Goal: Transaction & Acquisition: Purchase product/service

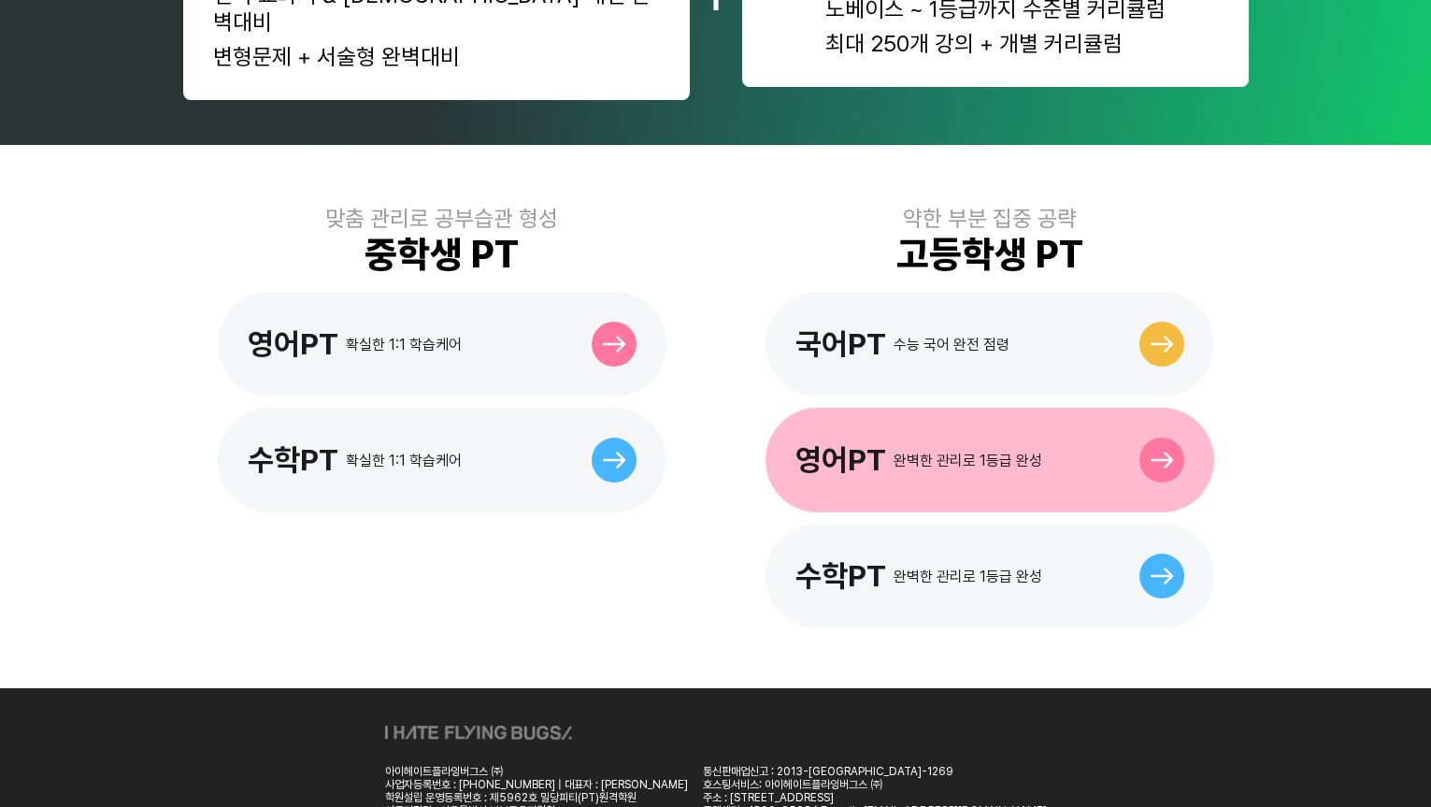
scroll to position [483, 0]
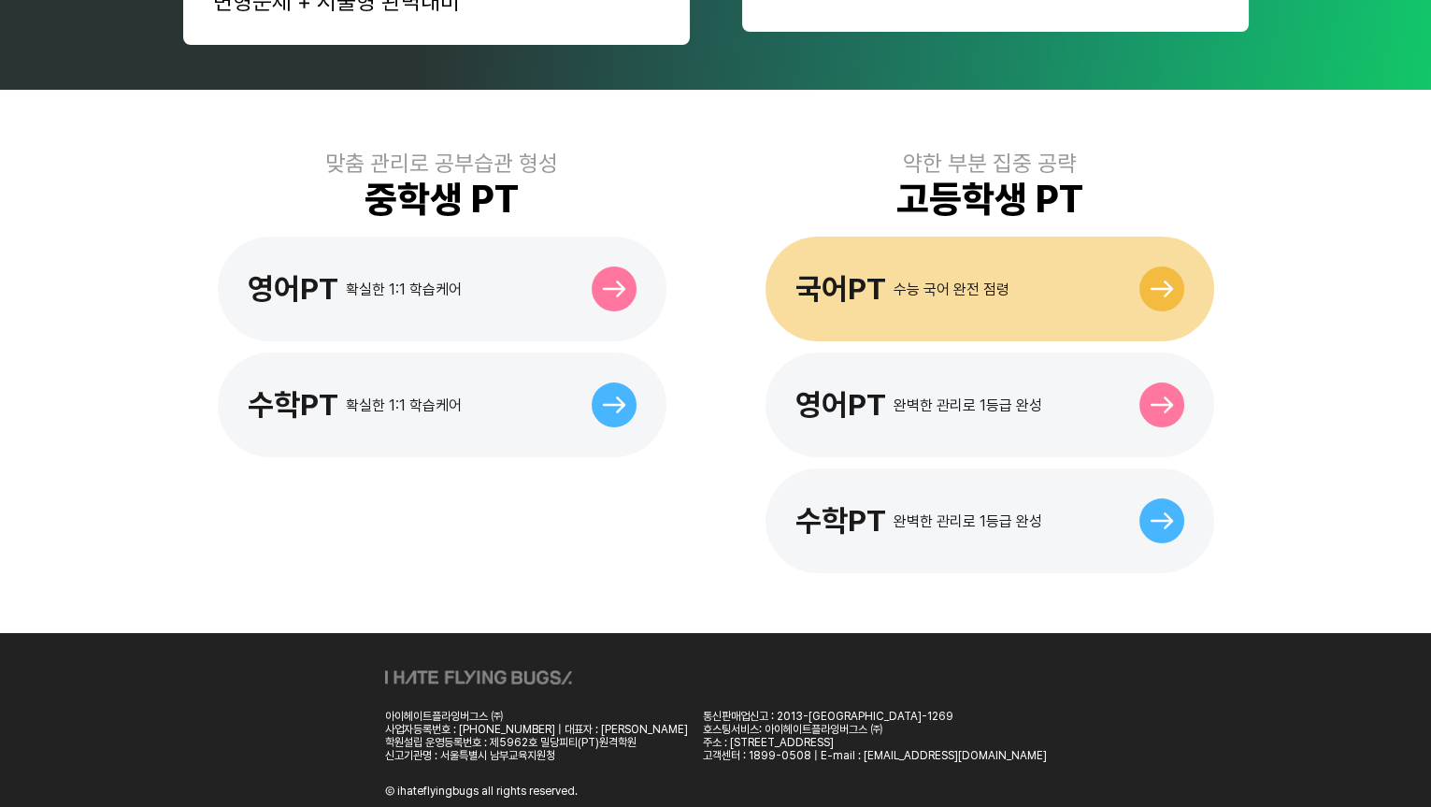
click at [840, 273] on div "국어PT" at bounding box center [840, 289] width 91 height 36
